Goal: Task Accomplishment & Management: Complete application form

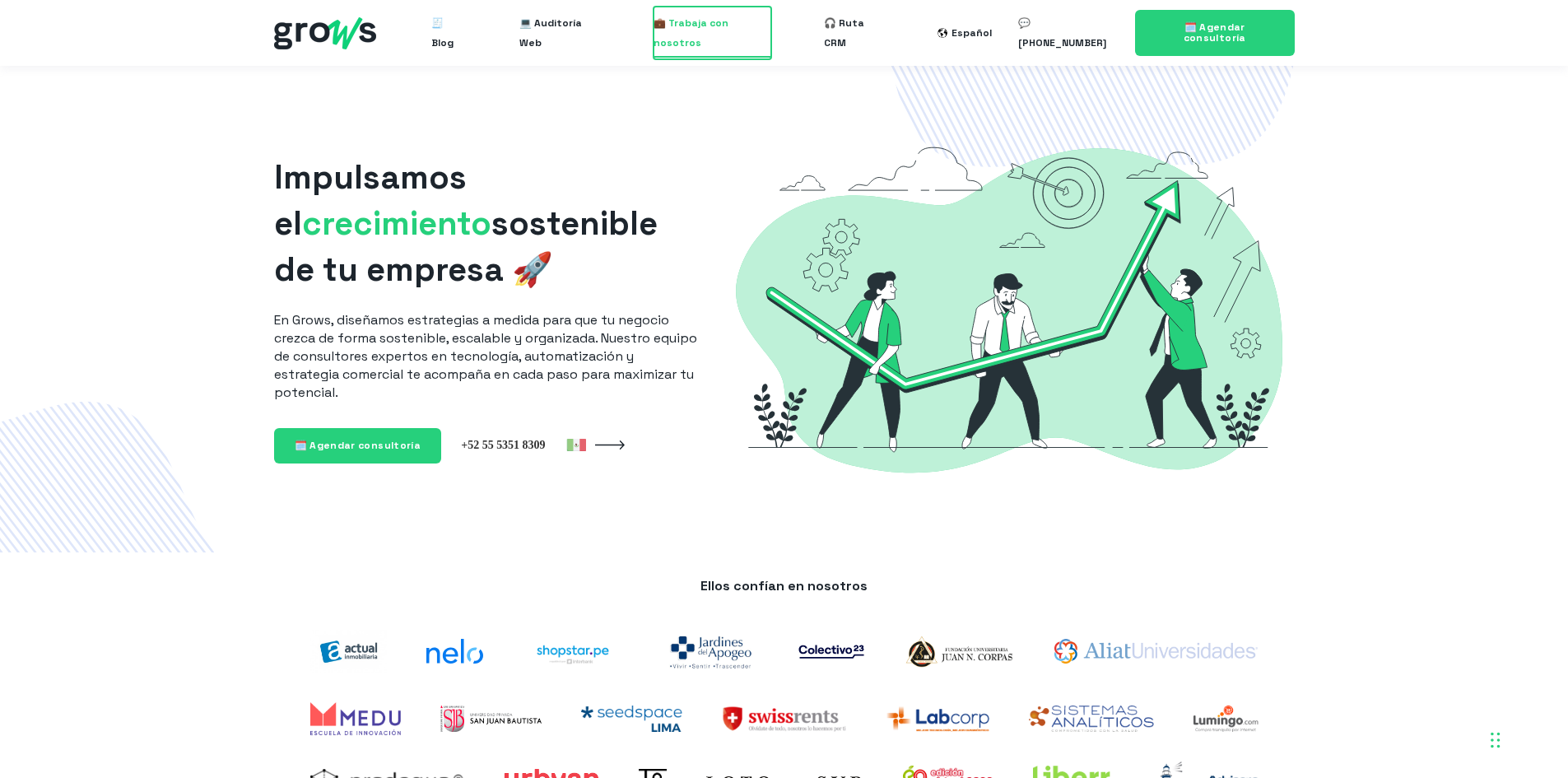
click at [718, 39] on span "💼 Trabaja con nosotros" at bounding box center [712, 33] width 118 height 53
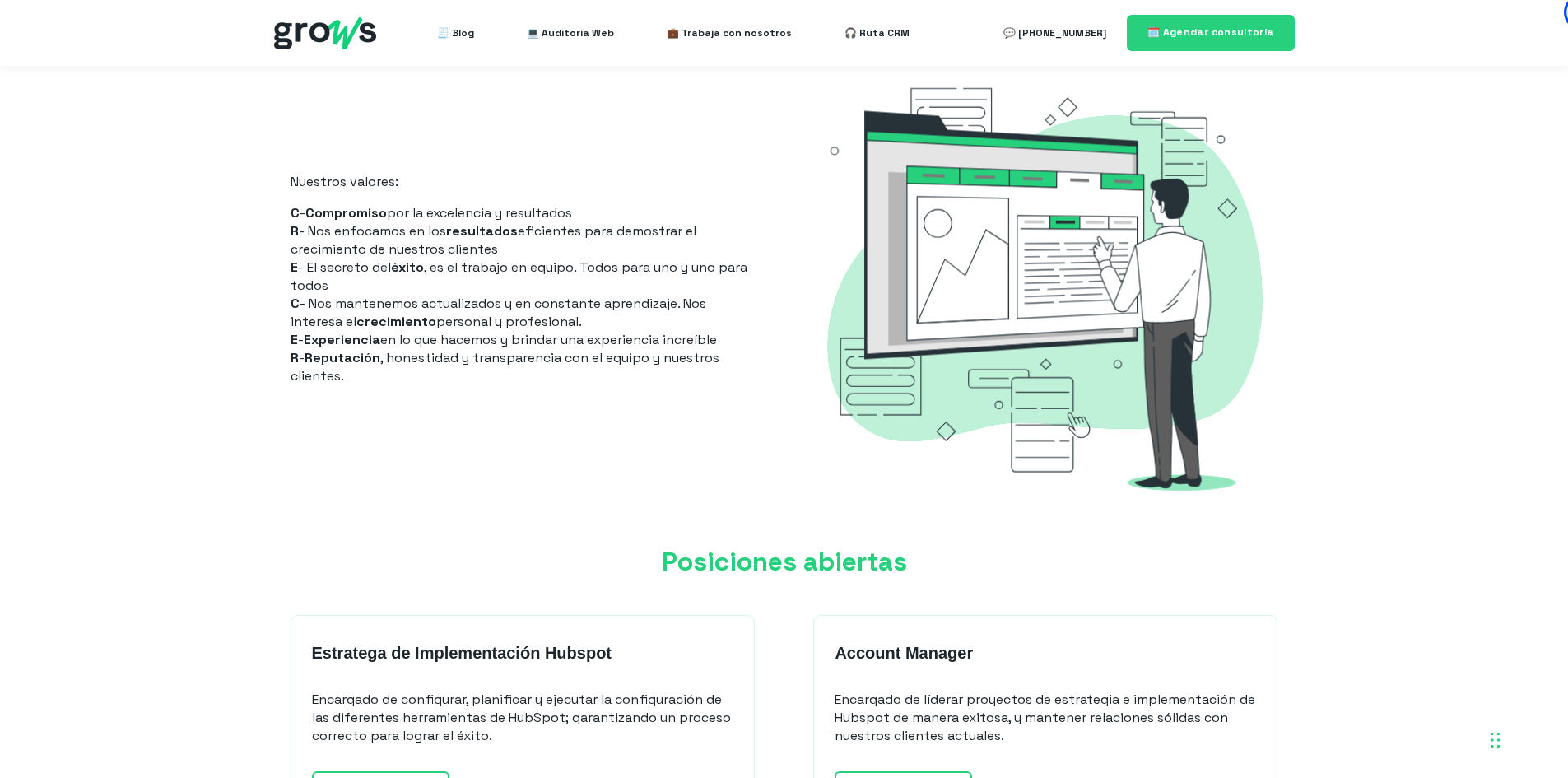
scroll to position [1317, 0]
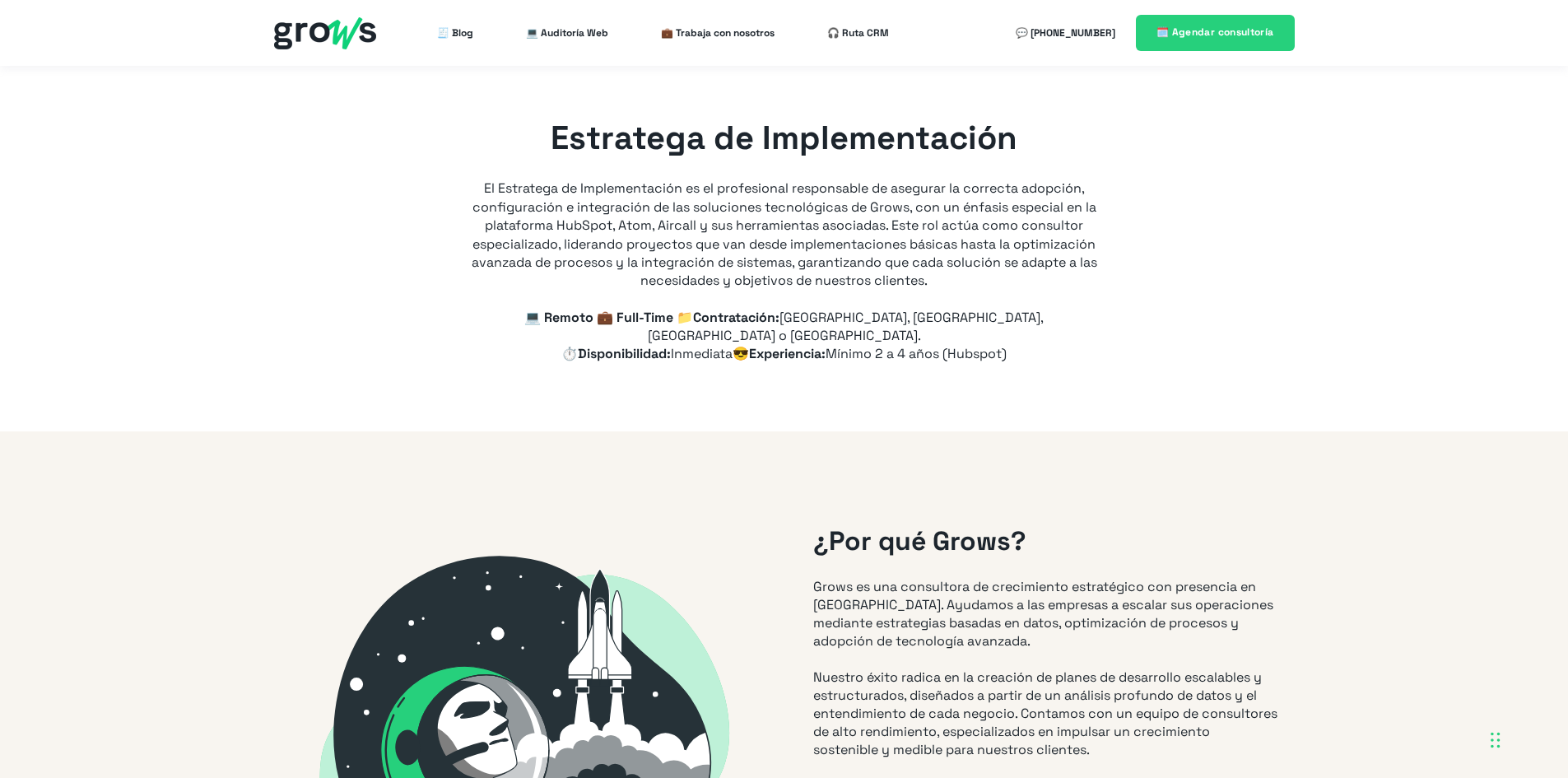
type input "+52"
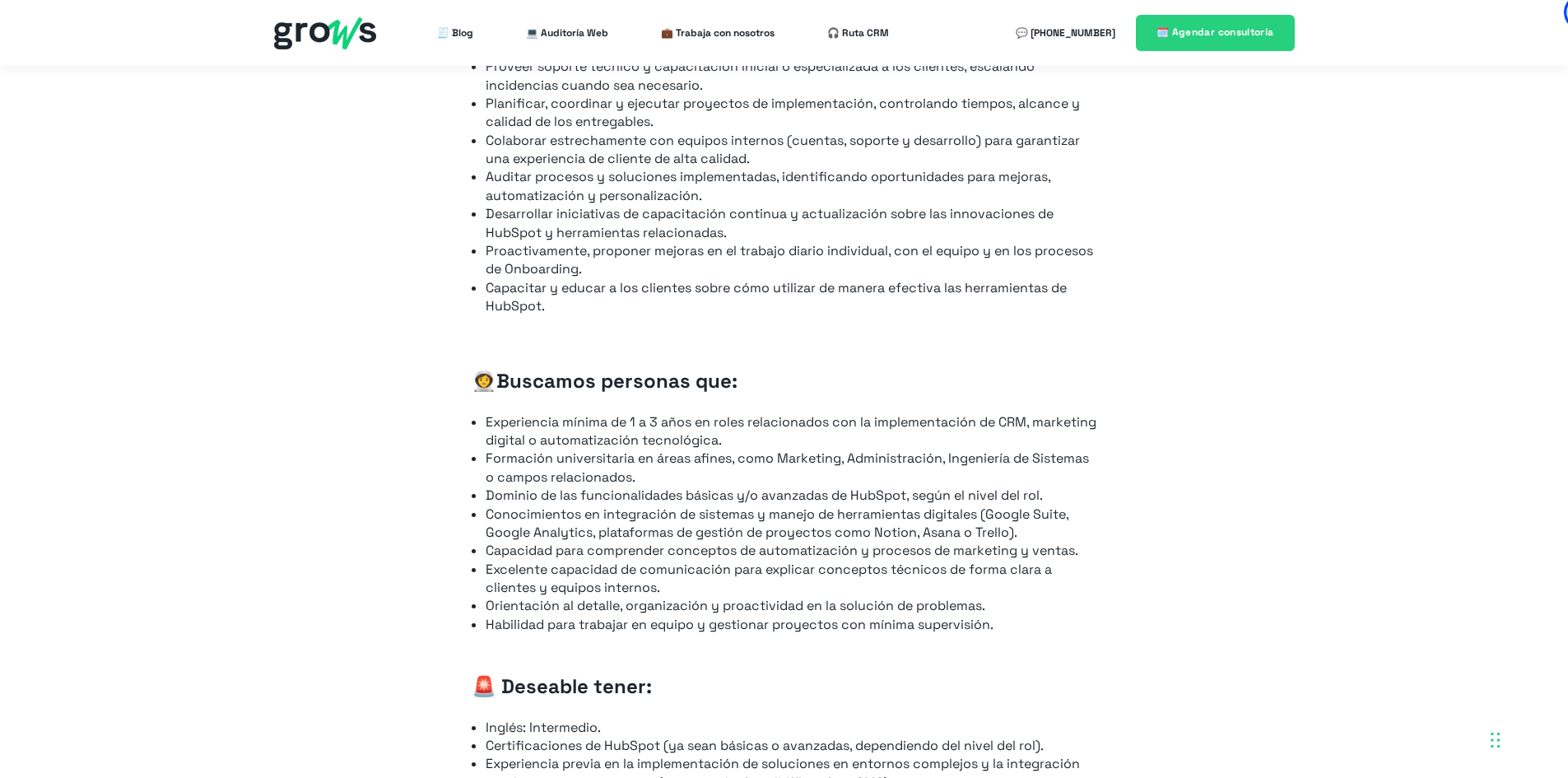
scroll to position [1317, 0]
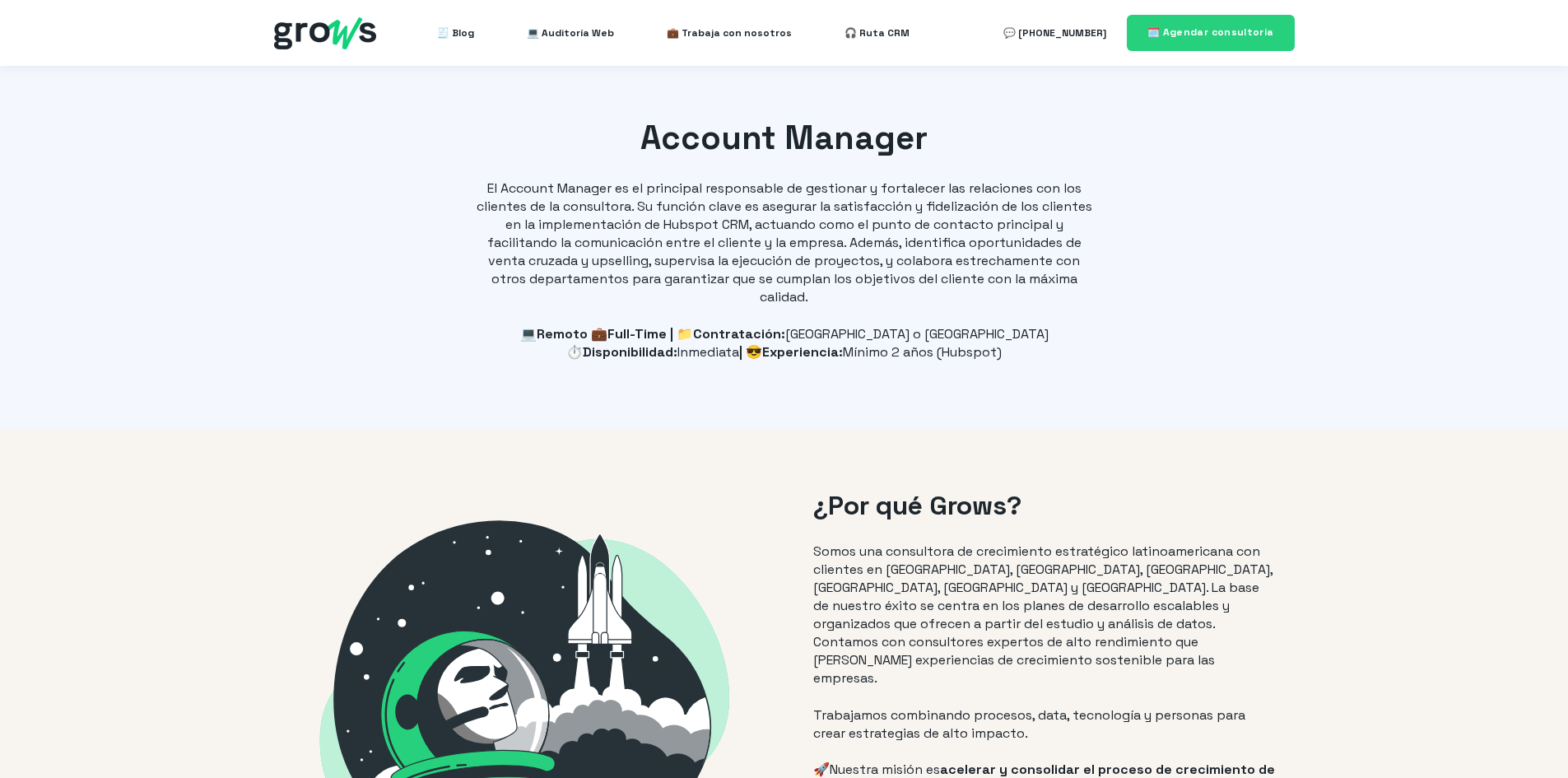
select select "MX"
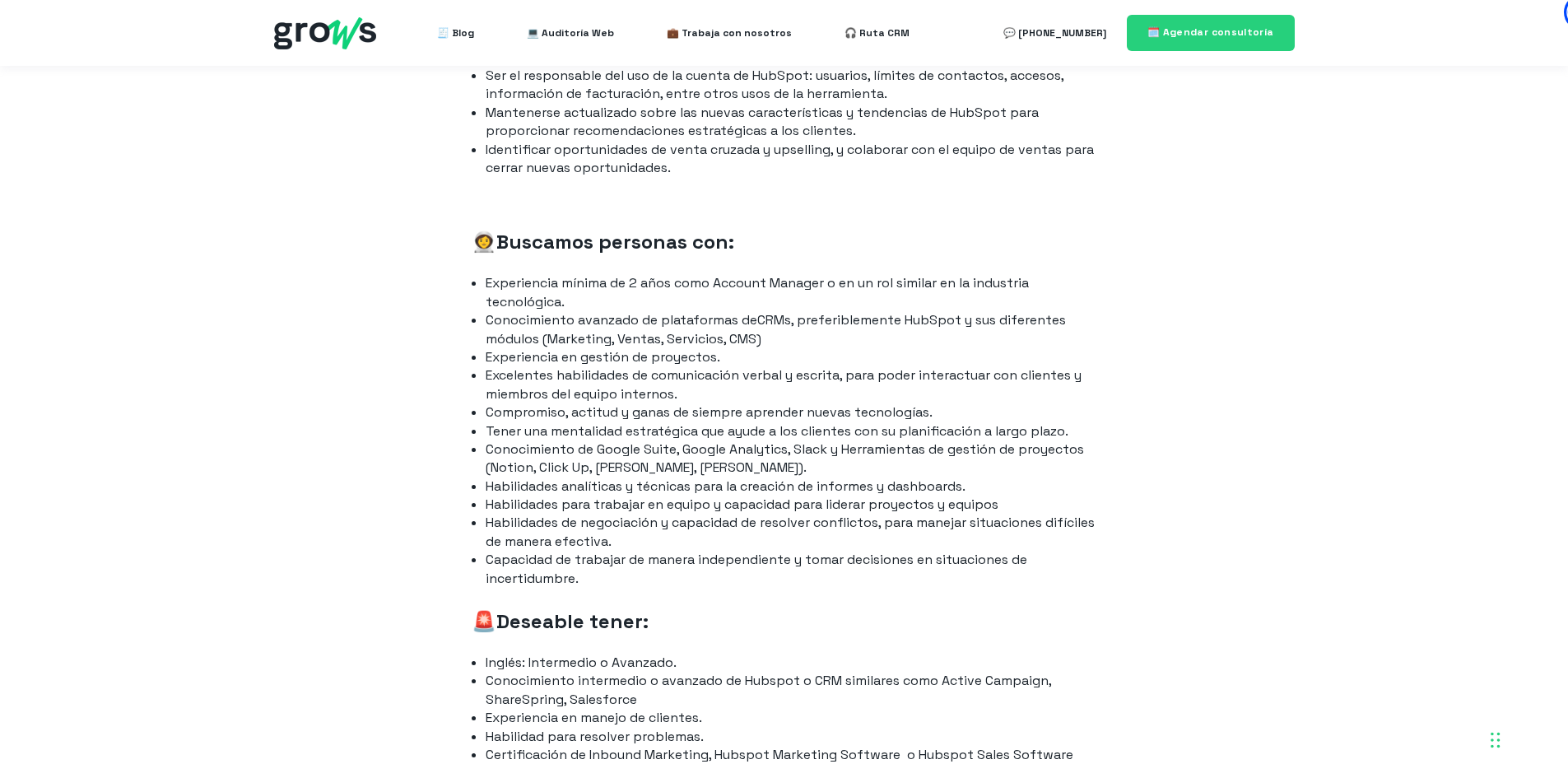
scroll to position [1400, 0]
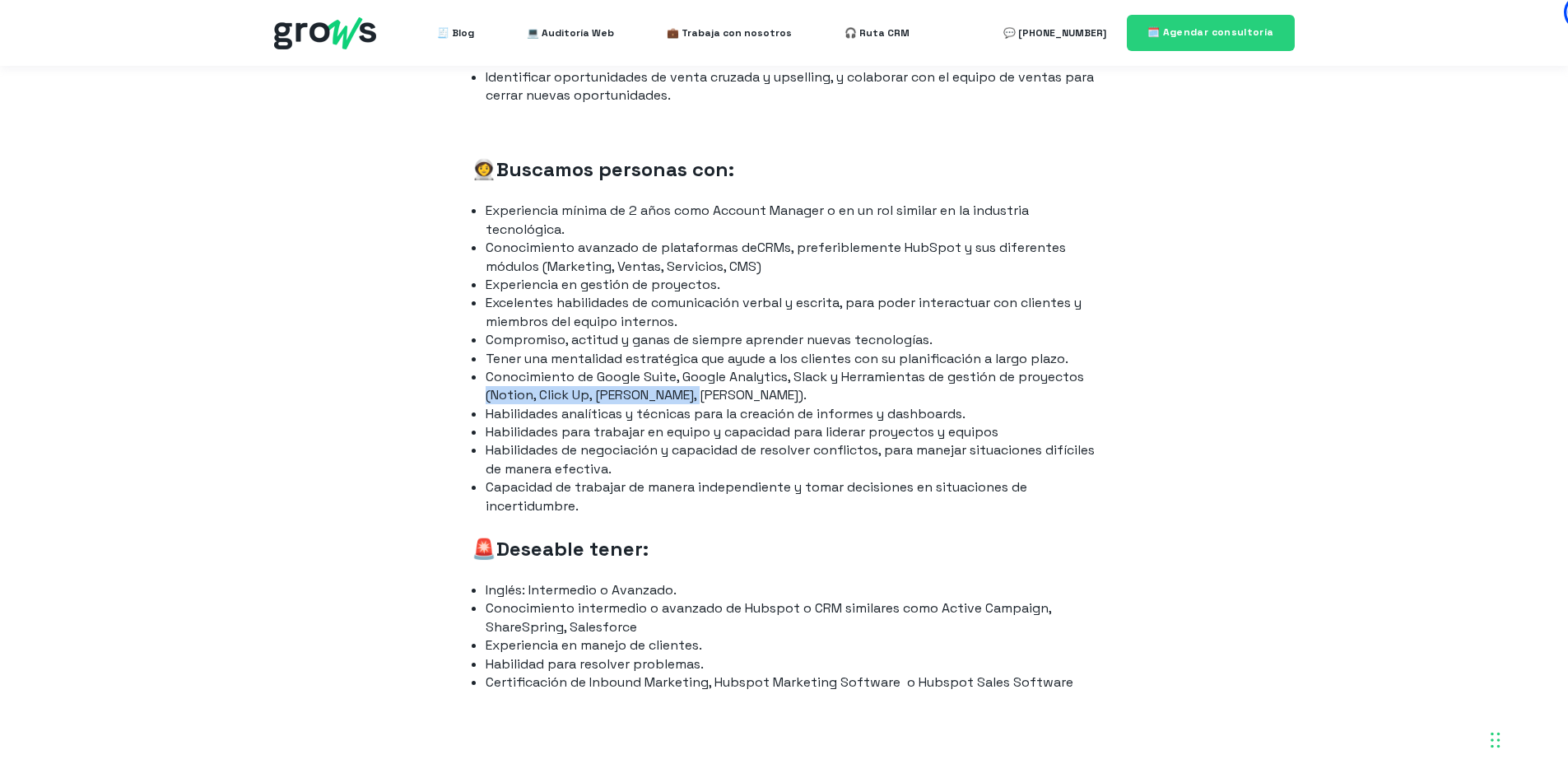
drag, startPoint x: 691, startPoint y: 396, endPoint x: 474, endPoint y: 394, distance: 217.0
click at [474, 394] on ul "Experiencia mínima de 2 años como Account Manager o en un rol similar en la ind…" at bounding box center [784, 359] width 626 height 314
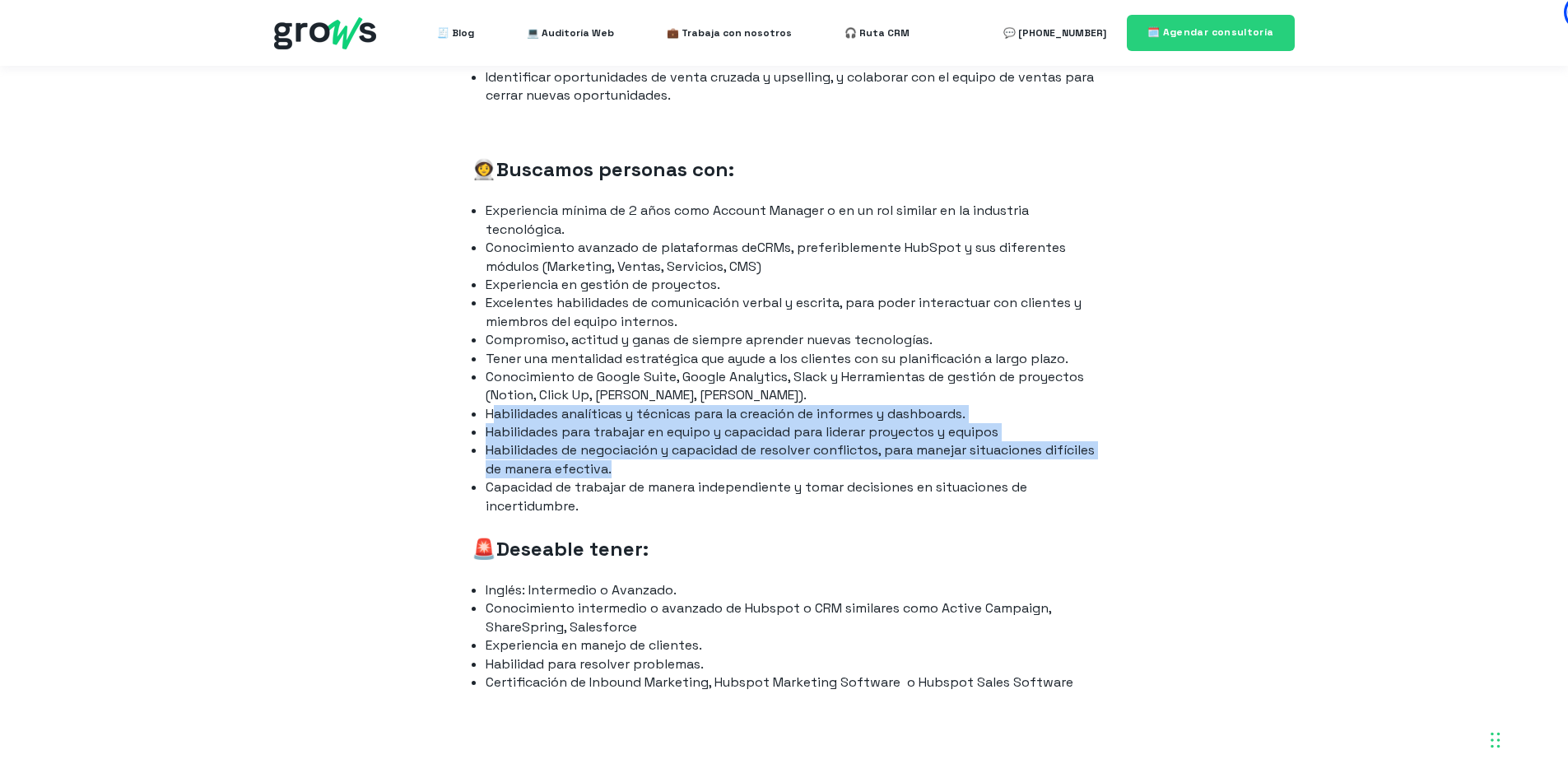
drag, startPoint x: 491, startPoint y: 410, endPoint x: 919, endPoint y: 471, distance: 432.3
click at [919, 471] on ul "Experiencia mínima de 2 años como Account Manager o en un rol similar en la ind…" at bounding box center [784, 359] width 626 height 314
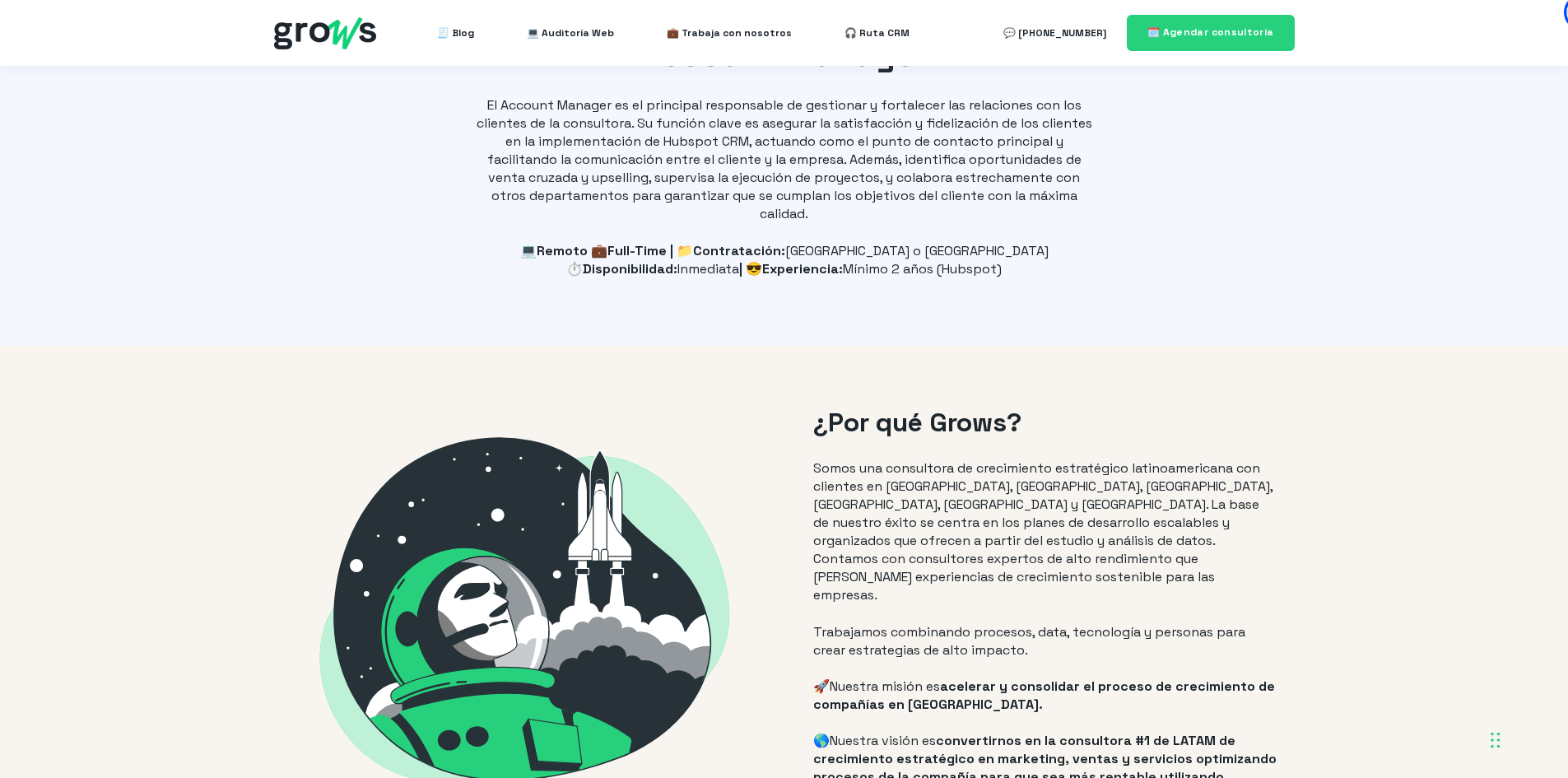
scroll to position [0, 0]
